Goal: Ask a question

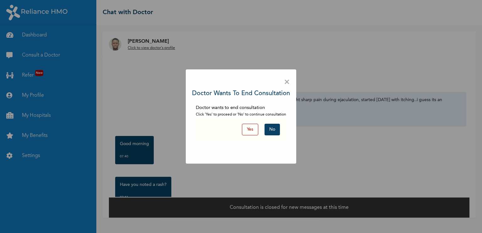
click at [278, 129] on button "No" at bounding box center [271, 130] width 15 height 12
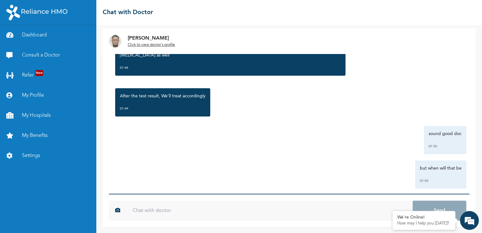
scroll to position [638, 0]
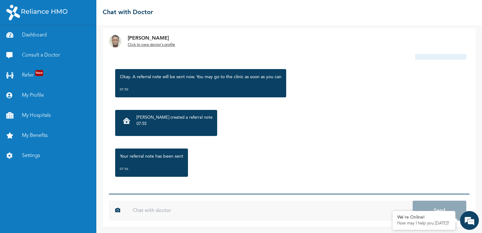
click at [229, 205] on input "text" at bounding box center [269, 210] width 286 height 20
type input "Thanks Doc"
click at [412, 200] on button "Send" at bounding box center [439, 210] width 54 height 20
type input "i"
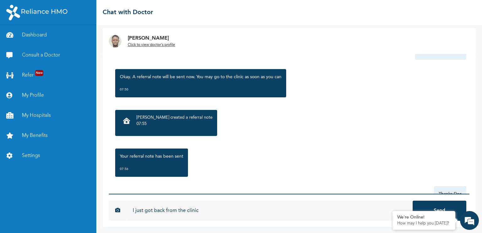
type input "I just got back from the clinic"
click at [412, 200] on button "Send" at bounding box center [439, 210] width 54 height 20
click at [229, 205] on input "i was giving an injection and also given a drug Doxycyckine" at bounding box center [269, 210] width 286 height 20
click at [258, 210] on input "i was giving an injection and also given a drug Doxycyckine" at bounding box center [269, 210] width 286 height 20
click at [281, 208] on input "i was giving an injection and also given a drug [MEDICAL_DATA]" at bounding box center [269, 210] width 286 height 20
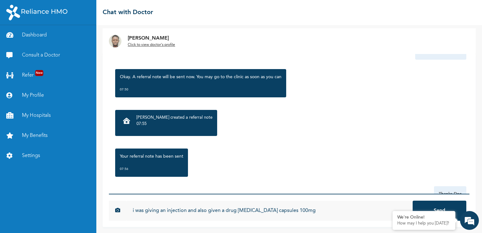
type input "i was giving an injection and also given a drug [MEDICAL_DATA] capsules 100mg"
click at [412, 200] on button "Send" at bounding box center [439, 210] width 54 height 20
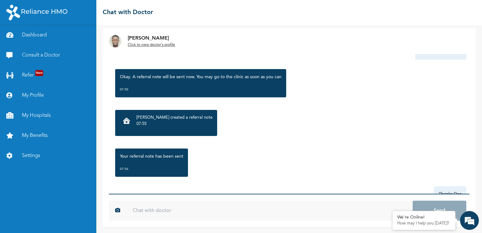
scroll to position [741, 0]
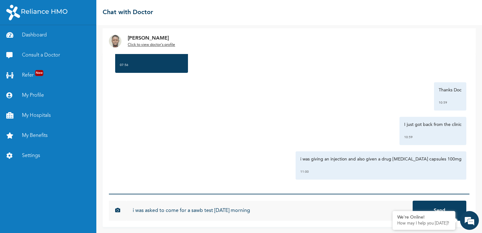
type input "i was asked to come for a sawb test [DATE] morning"
click at [412, 200] on button "Send" at bounding box center [439, 210] width 54 height 20
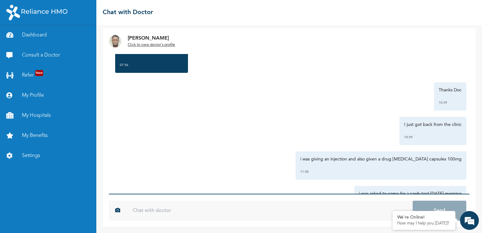
scroll to position [776, 0]
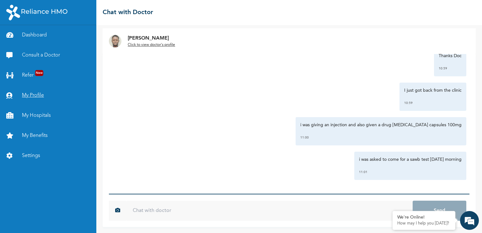
click at [39, 97] on link "My Profile" at bounding box center [48, 95] width 96 height 20
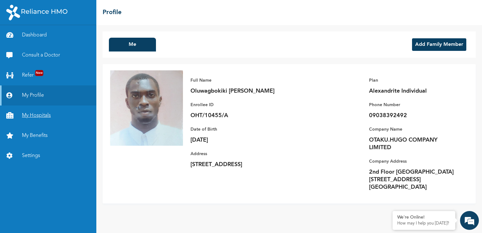
click at [55, 112] on link "My Hospitals" at bounding box center [48, 115] width 96 height 20
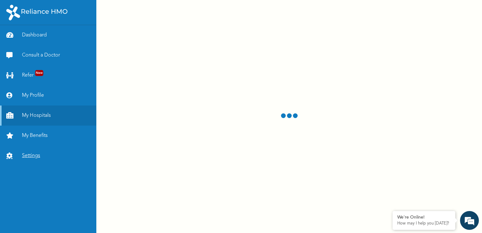
click at [39, 165] on link "Settings" at bounding box center [48, 156] width 96 height 20
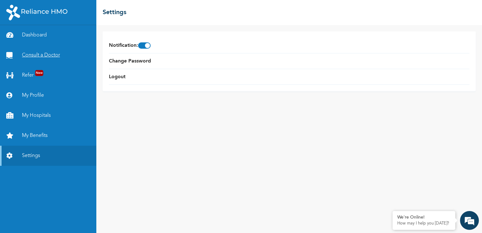
click at [39, 53] on link "Consult a Doctor" at bounding box center [48, 55] width 96 height 20
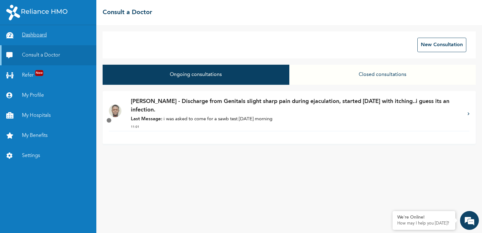
click at [47, 37] on link "Dashboard" at bounding box center [48, 35] width 96 height 20
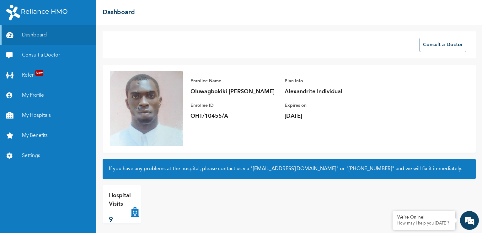
scroll to position [2, 0]
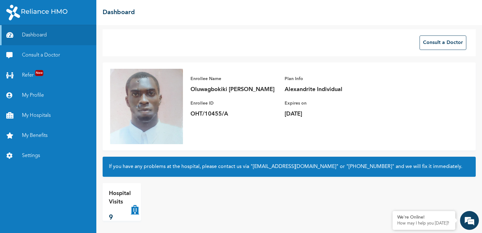
click at [135, 212] on icon at bounding box center [135, 201] width 8 height 25
